Goal: Information Seeking & Learning: Learn about a topic

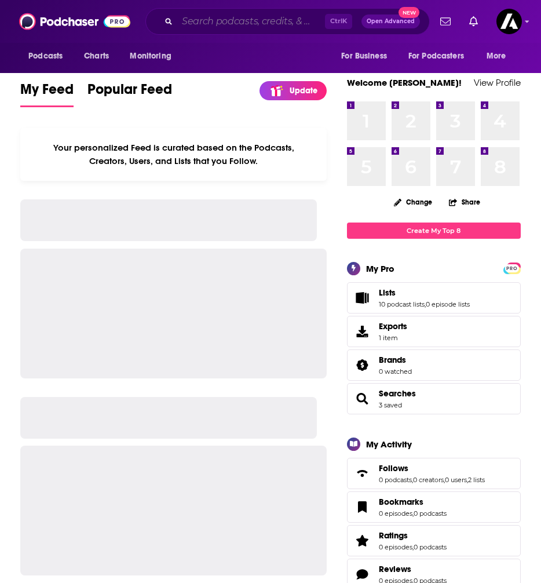
click at [205, 27] on input "Search podcasts, credits, & more..." at bounding box center [251, 21] width 148 height 19
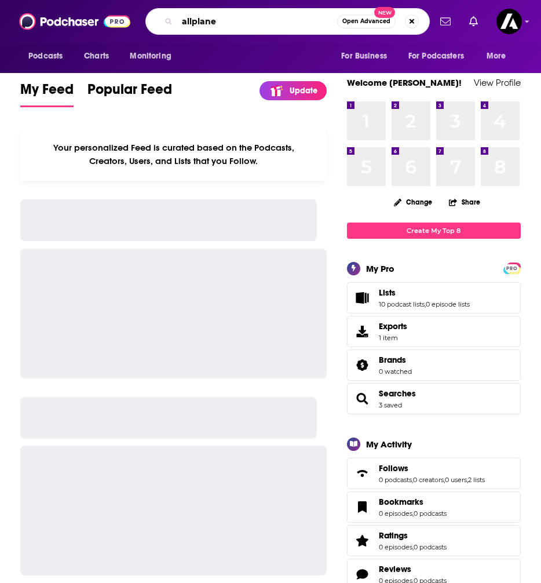
type input "allplane"
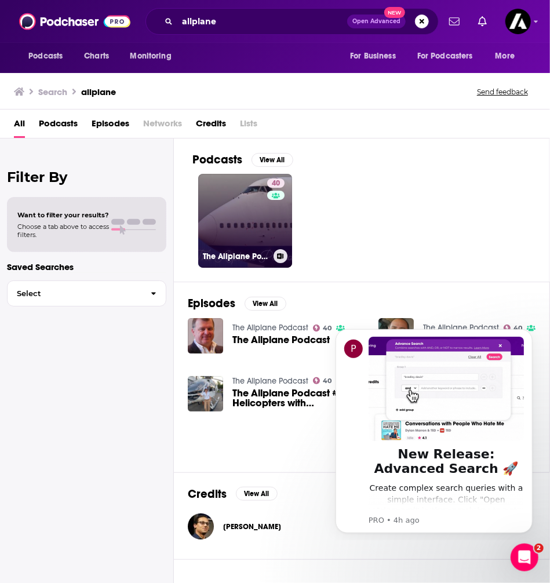
click at [234, 220] on link "40 The Allplane Podcast" at bounding box center [245, 221] width 94 height 94
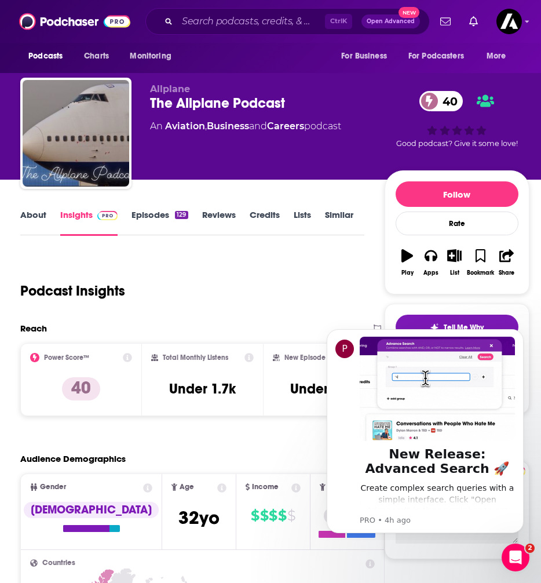
click at [147, 215] on link "Episodes 129" at bounding box center [160, 222] width 56 height 27
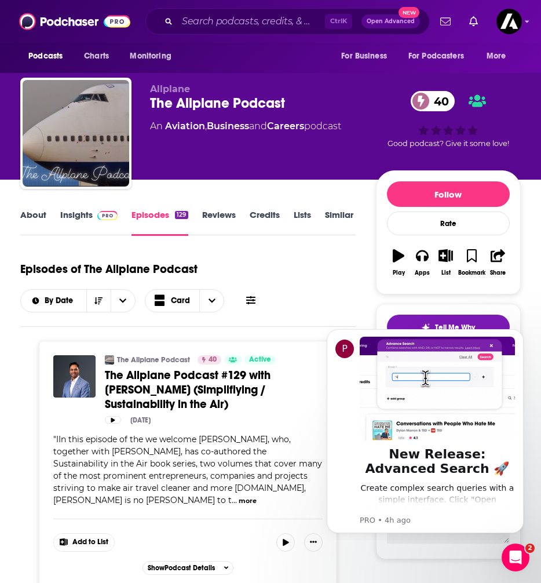
click at [86, 221] on link "Insights" at bounding box center [88, 222] width 57 height 27
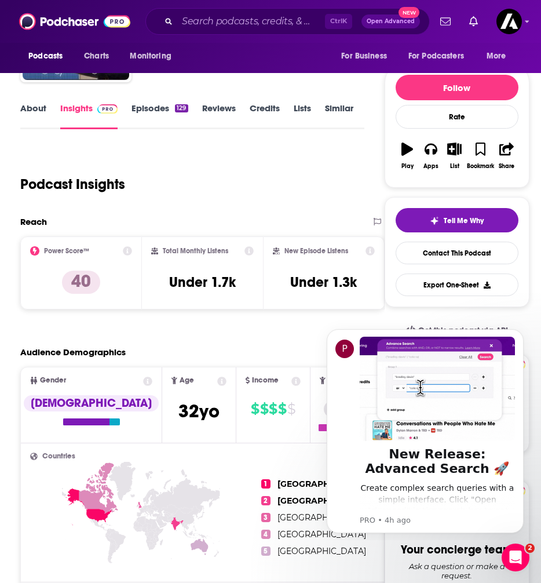
scroll to position [102, 0]
